Goal: Task Accomplishment & Management: Use online tool/utility

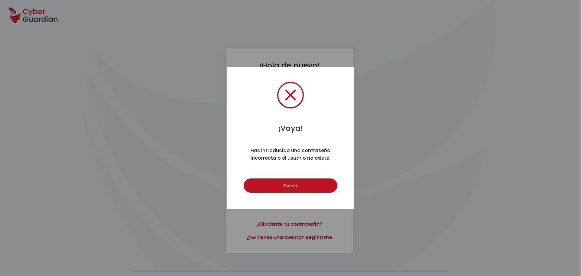
click at [243, 178] on button "Cerrar" at bounding box center [289, 185] width 93 height 14
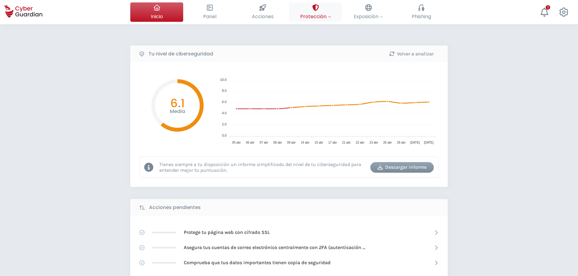
drag, startPoint x: 301, startPoint y: 17, endPoint x: 302, endPoint y: 21, distance: 4.6
click at [301, 18] on span "Protección" at bounding box center [315, 17] width 31 height 8
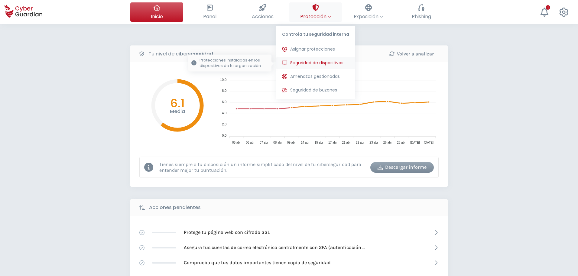
click at [326, 62] on span "Seguridad de dispositivos" at bounding box center [316, 63] width 53 height 6
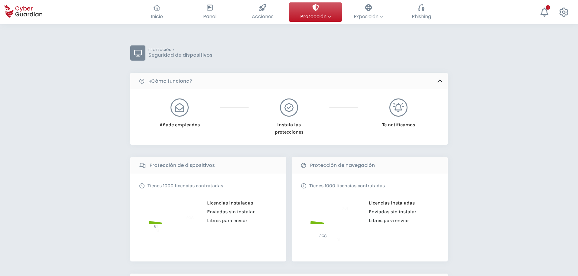
scroll to position [151, 0]
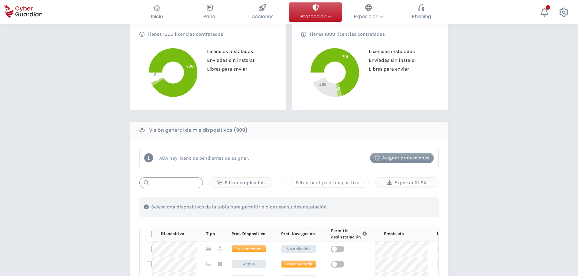
click at [182, 179] on input "text" at bounding box center [171, 182] width 64 height 11
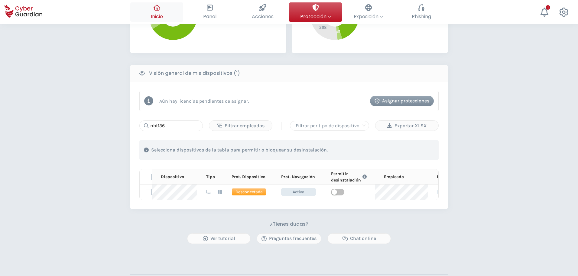
scroll to position [212, 0]
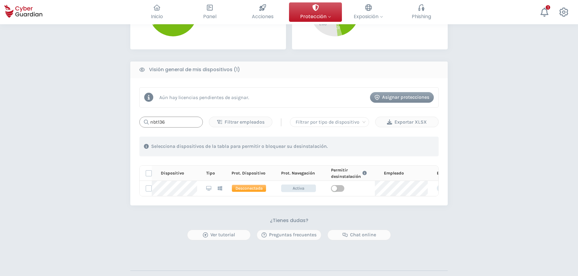
click at [172, 122] on input "nbt136" at bounding box center [171, 121] width 64 height 11
type input "nbt055"
click at [84, 128] on div "PROTECCIÓN > Seguridad de dispositivos ¿Cómo funciona? Añade empleados Instala …" at bounding box center [289, 74] width 578 height 522
click at [94, 174] on div "PROTECCIÓN > Seguridad de dispositivos ¿Cómo funciona? Añade empleados Instala …" at bounding box center [289, 74] width 578 height 522
